Goal: Book appointment/travel/reservation

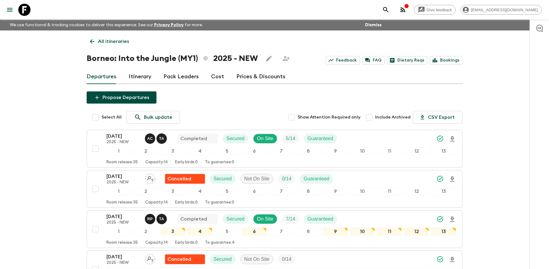
scroll to position [3, 0]
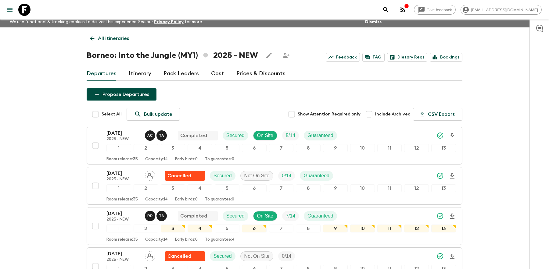
click at [23, 11] on icon at bounding box center [24, 10] width 12 height 12
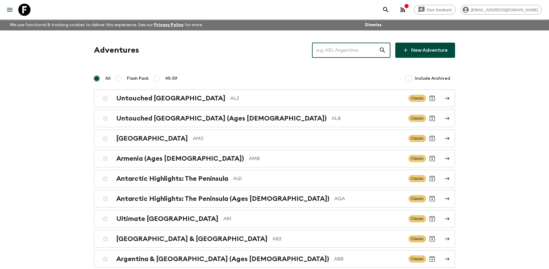
click at [351, 50] on input "text" at bounding box center [345, 50] width 67 height 17
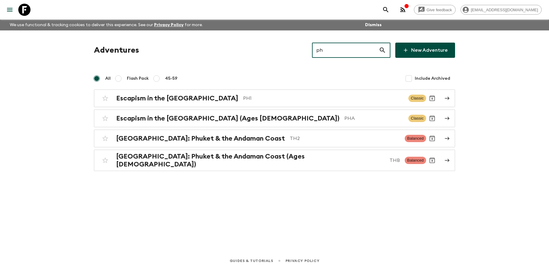
type input "p"
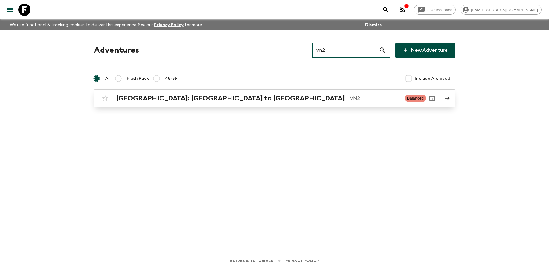
type input "vn2"
click at [350, 98] on p "VN2" at bounding box center [375, 98] width 50 height 7
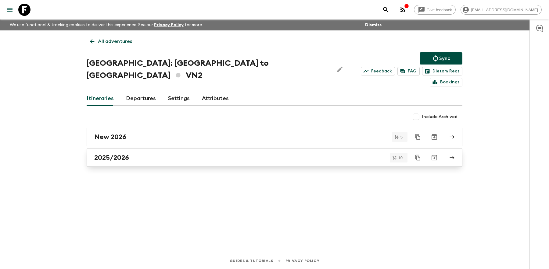
click at [168, 154] on div "2025/2026" at bounding box center [268, 158] width 349 height 8
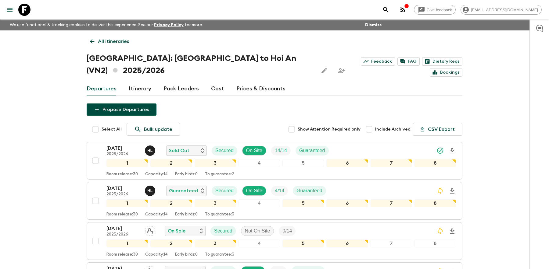
click at [108, 43] on p "All itineraries" at bounding box center [113, 41] width 31 height 7
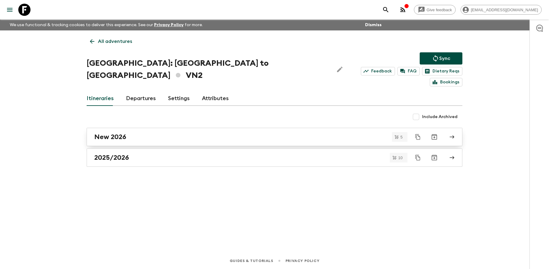
click at [143, 133] on div "New 2026" at bounding box center [268, 137] width 349 height 8
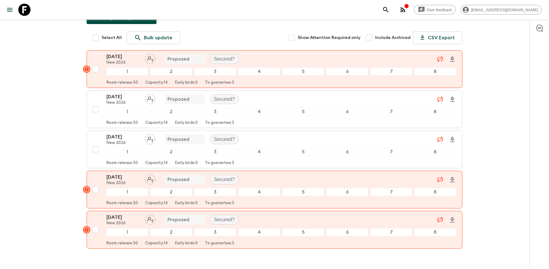
scroll to position [93, 0]
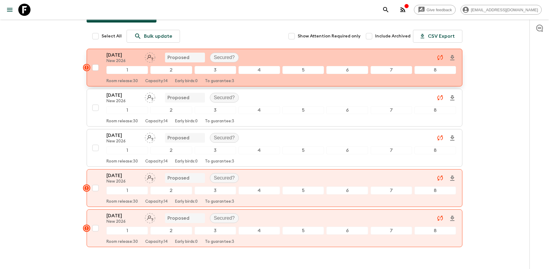
click at [102, 52] on div "[DATE] New 2026 Proposed Secured? 1 2 3 4 5 6 7 8 Room release: 30 Capacity: 14…" at bounding box center [272, 68] width 366 height 32
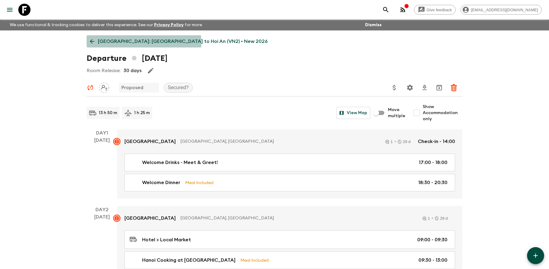
click at [99, 43] on p "[GEOGRAPHIC_DATA]: [GEOGRAPHIC_DATA] to Hoi An (VN2) • New 2026" at bounding box center [182, 41] width 169 height 7
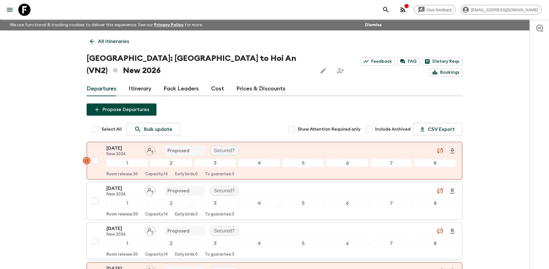
click at [106, 43] on p "All itineraries" at bounding box center [113, 41] width 31 height 7
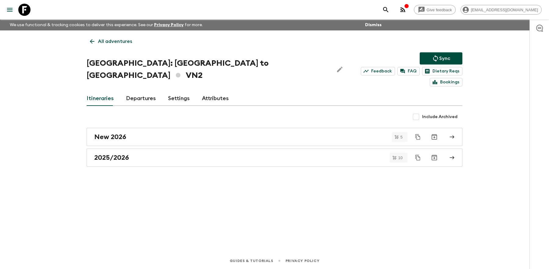
click at [389, 9] on icon "search adventures" at bounding box center [385, 9] width 7 height 7
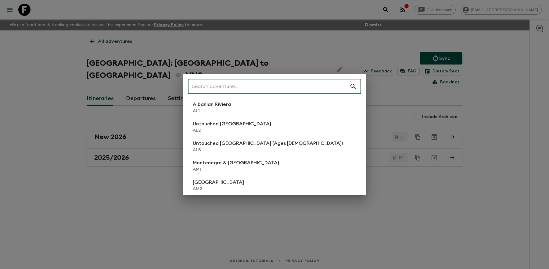
click at [216, 89] on input "text" at bounding box center [269, 86] width 162 height 17
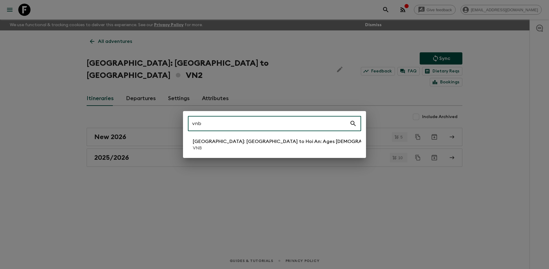
type input "vnb"
click at [227, 152] on li "[GEOGRAPHIC_DATA]: [GEOGRAPHIC_DATA] to Hoi An: Ages [DEMOGRAPHIC_DATA] VNB" at bounding box center [274, 144] width 173 height 17
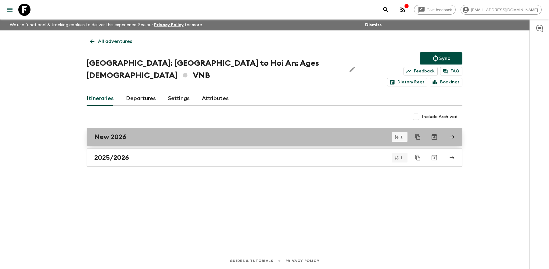
click at [140, 133] on div "New 2026" at bounding box center [268, 137] width 349 height 8
